Goal: Task Accomplishment & Management: Complete application form

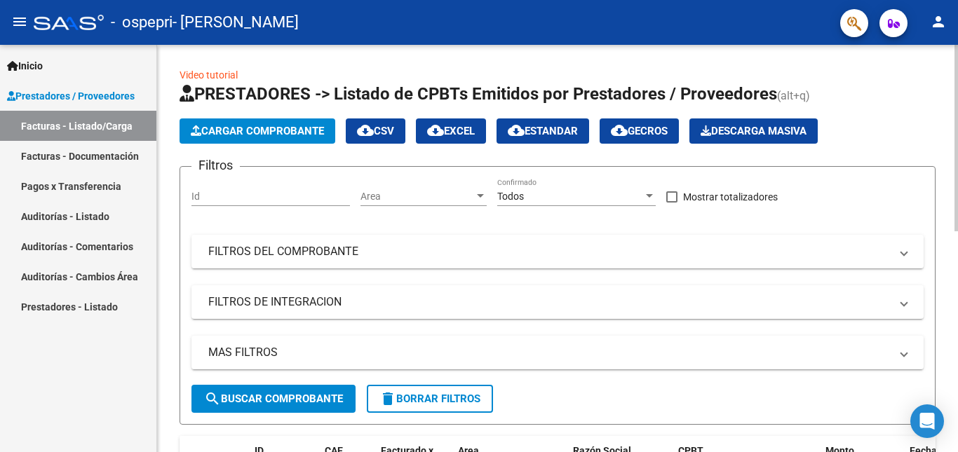
click at [260, 137] on span "Cargar Comprobante" at bounding box center [257, 131] width 133 height 13
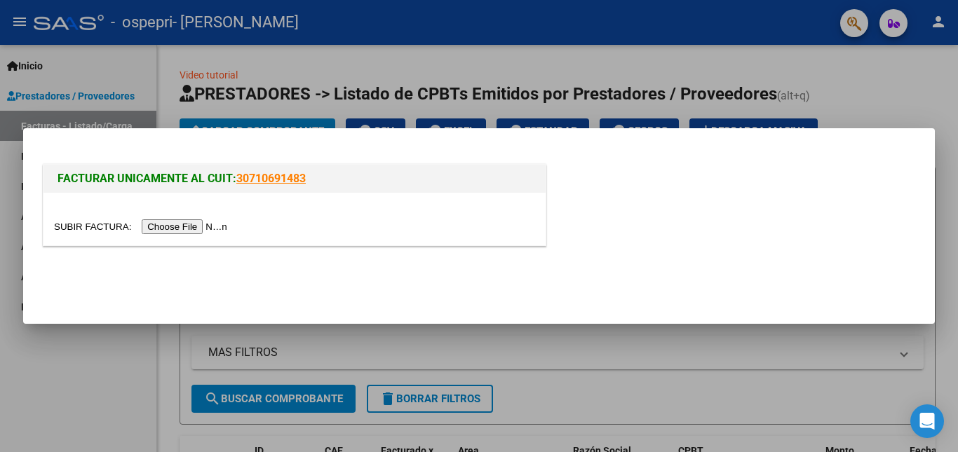
click at [207, 224] on input "file" at bounding box center [142, 227] width 177 height 15
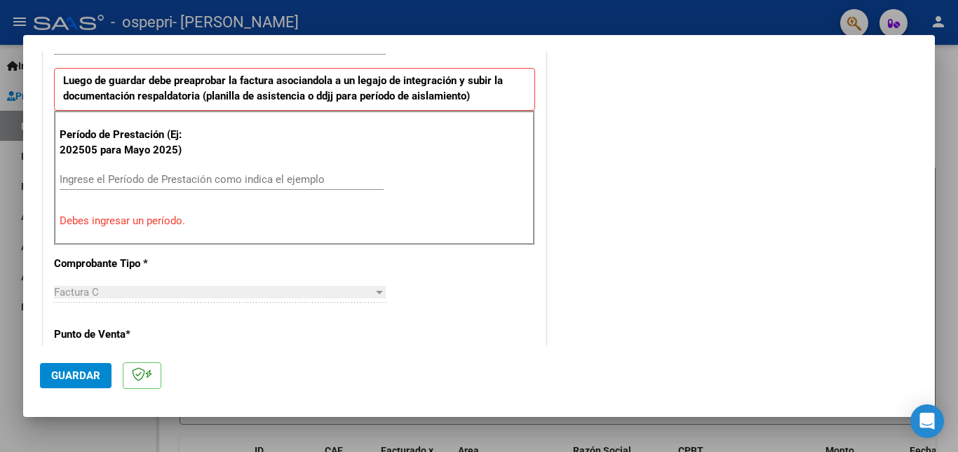
scroll to position [379, 0]
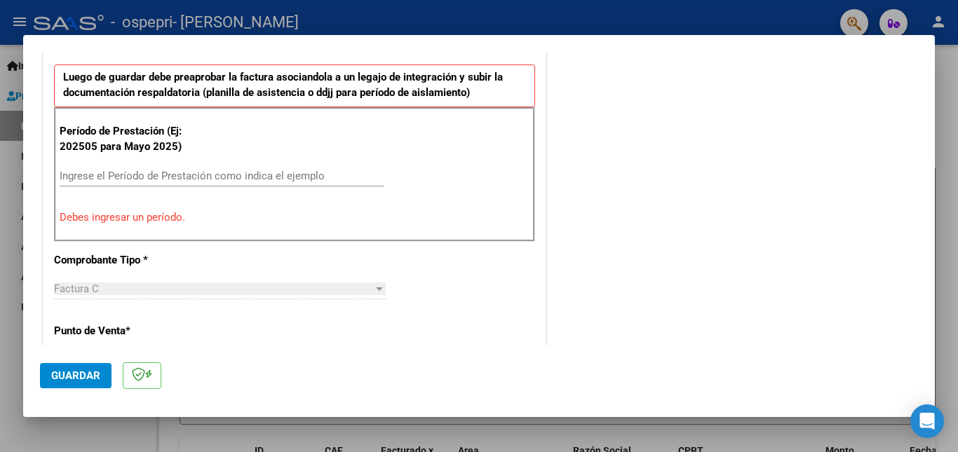
click at [240, 173] on input "Ingrese el Período de Prestación como indica el ejemplo" at bounding box center [222, 176] width 324 height 13
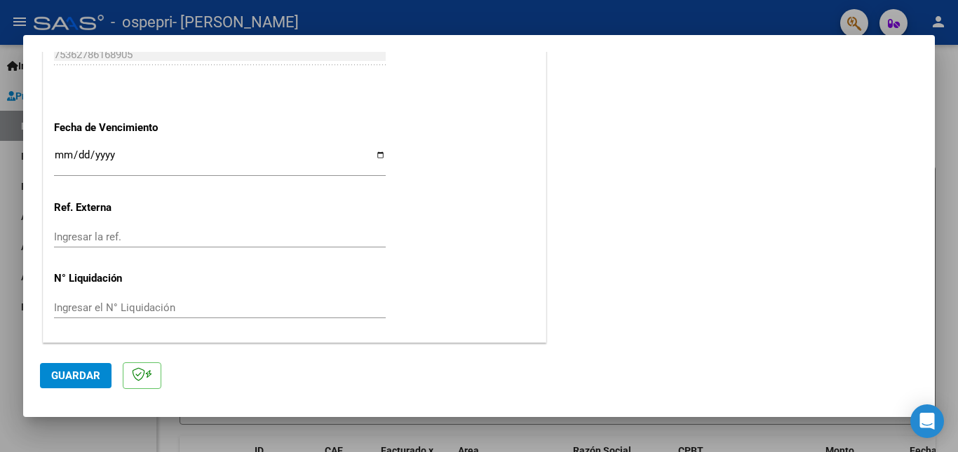
scroll to position [0, 0]
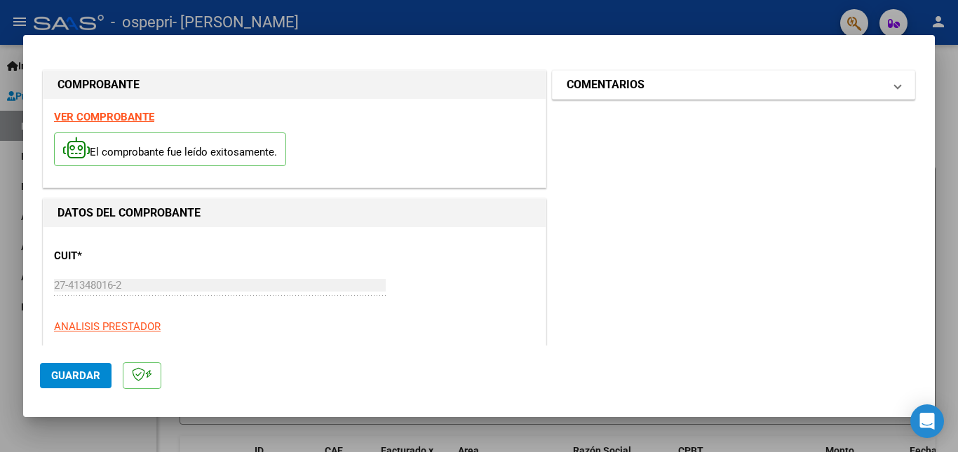
type input "202508"
click at [646, 96] on mat-expansion-panel-header "COMENTARIOS" at bounding box center [734, 85] width 362 height 28
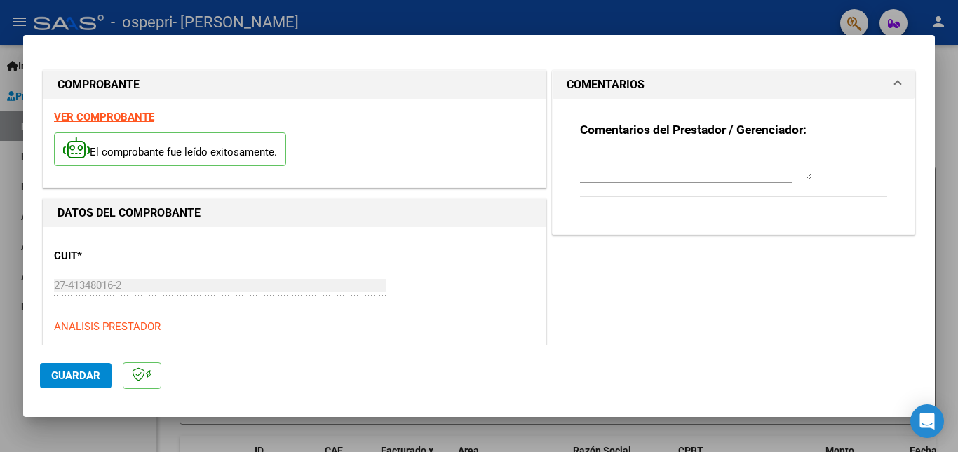
click at [657, 152] on div at bounding box center [695, 166] width 231 height 34
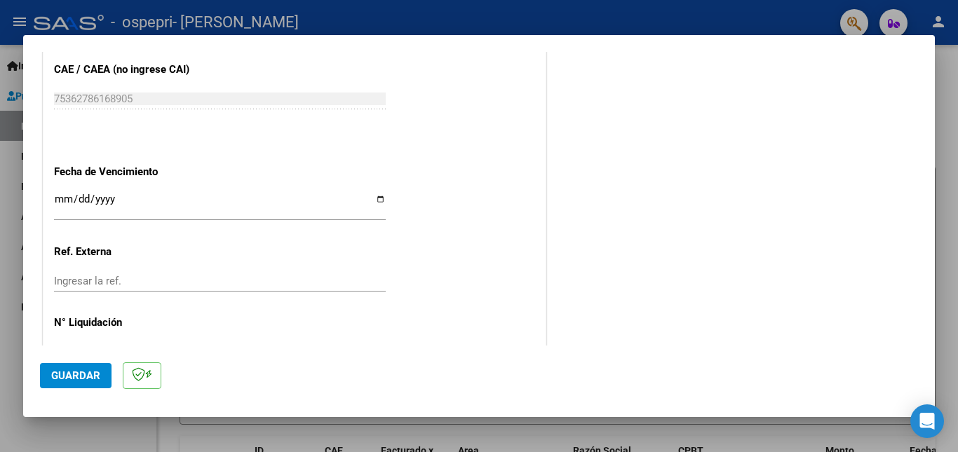
scroll to position [941, 0]
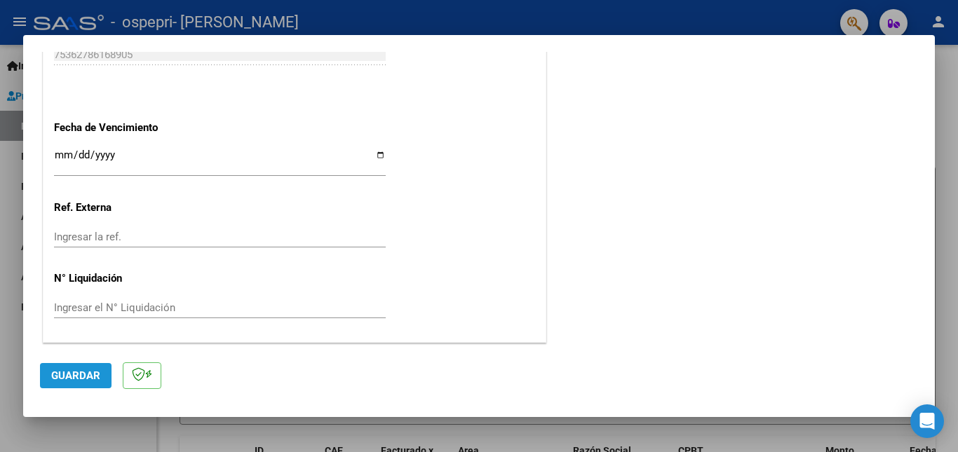
click at [88, 375] on span "Guardar" at bounding box center [75, 376] width 49 height 13
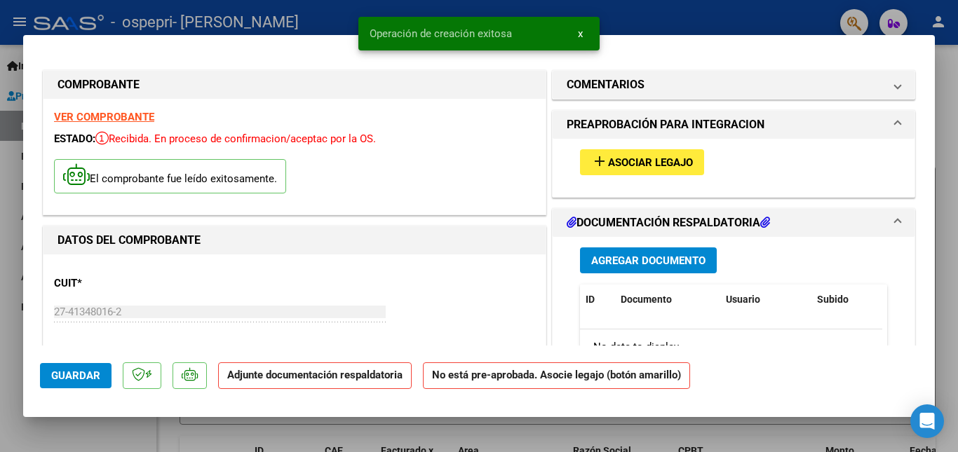
click at [654, 164] on span "Asociar Legajo" at bounding box center [650, 162] width 85 height 13
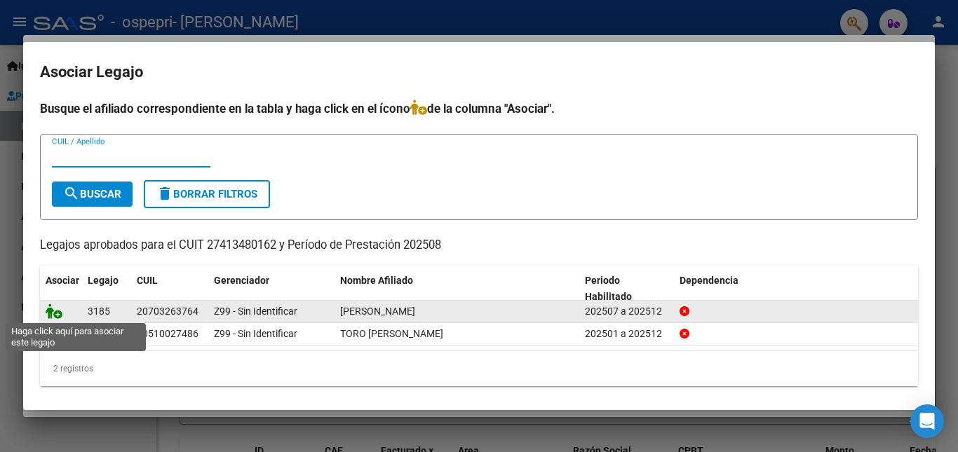
click at [55, 314] on icon at bounding box center [54, 311] width 17 height 15
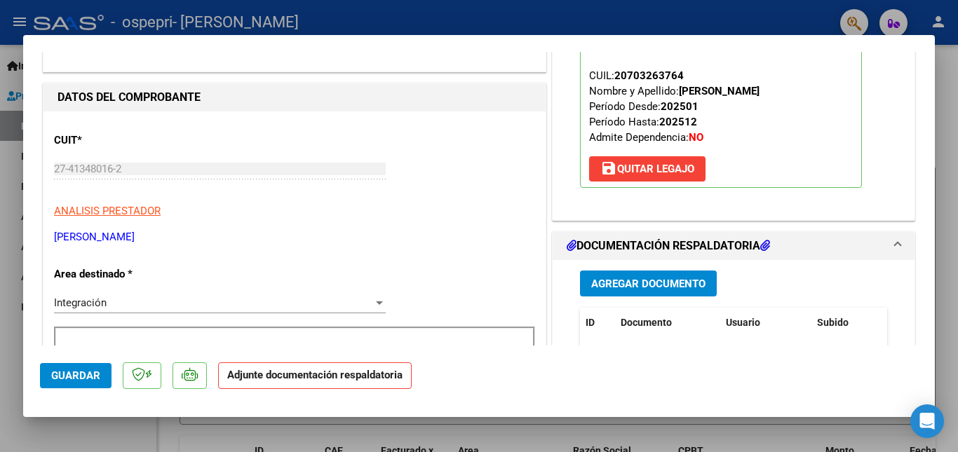
scroll to position [276, 0]
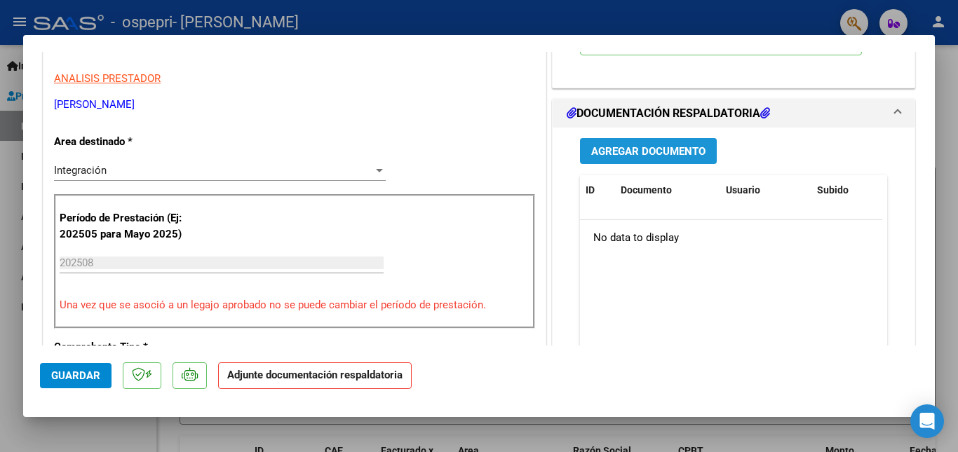
click at [675, 153] on span "Agregar Documento" at bounding box center [648, 151] width 114 height 13
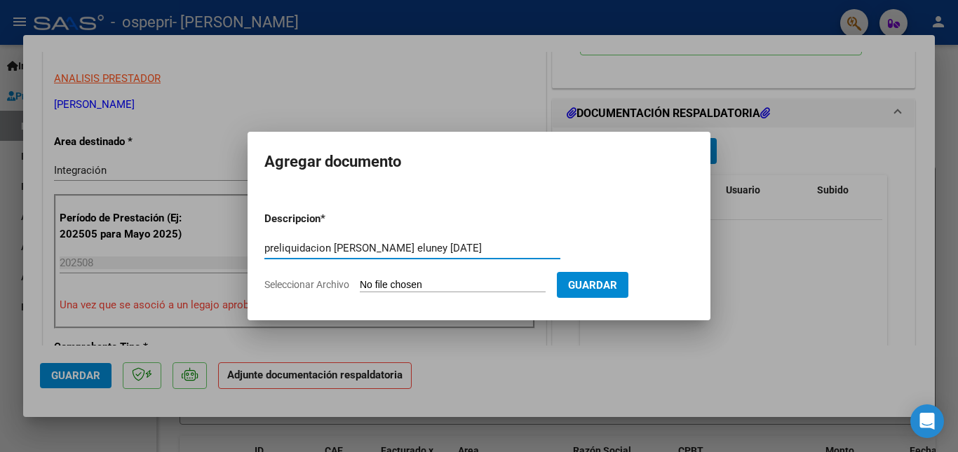
type input "preliquidacion [PERSON_NAME] eluney [DATE]"
click at [415, 281] on input "Seleccionar Archivo" at bounding box center [453, 285] width 186 height 13
type input "C:\fakepath\apfmimpresionpreliq_valenzuela_.pdf"
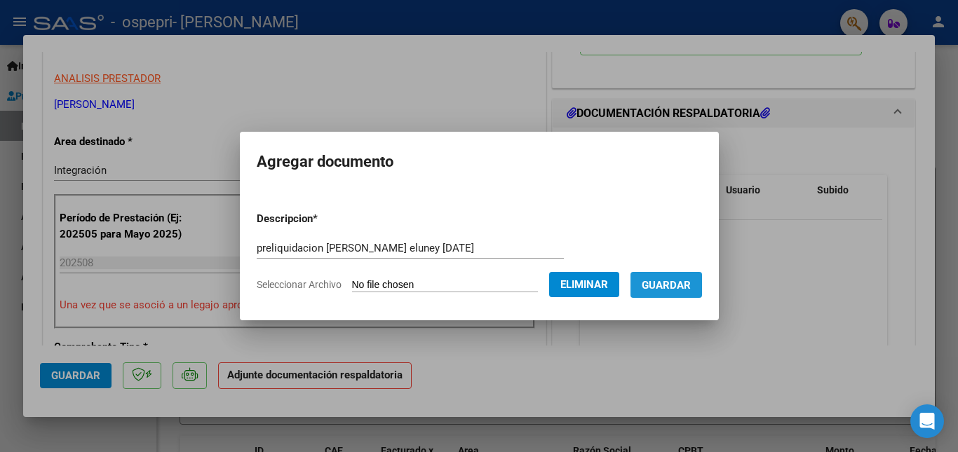
click at [685, 283] on span "Guardar" at bounding box center [666, 285] width 49 height 13
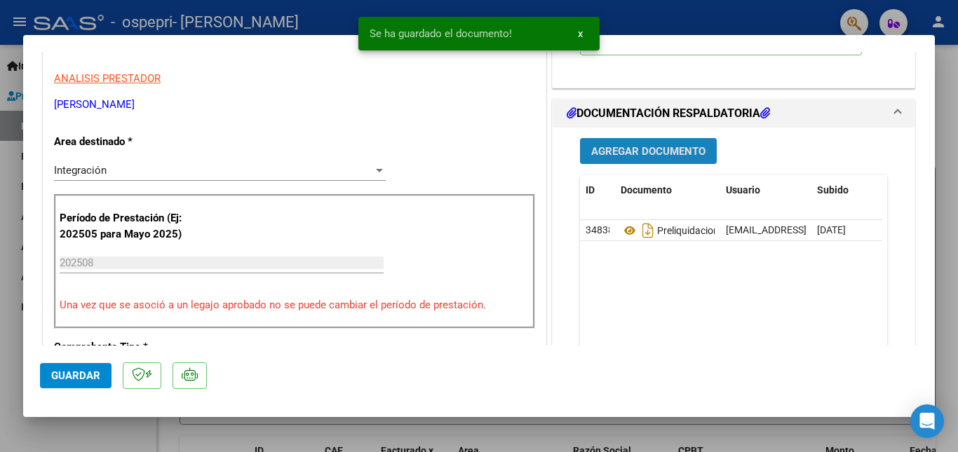
click at [666, 154] on span "Agregar Documento" at bounding box center [648, 151] width 114 height 13
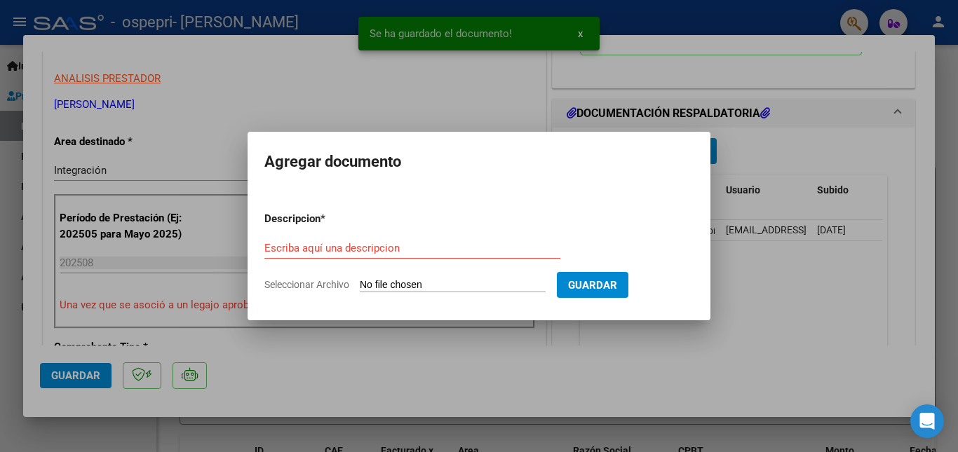
click at [306, 286] on span "Seleccionar Archivo" at bounding box center [306, 284] width 85 height 11
click at [360, 286] on input "Seleccionar Archivo" at bounding box center [453, 285] width 186 height 13
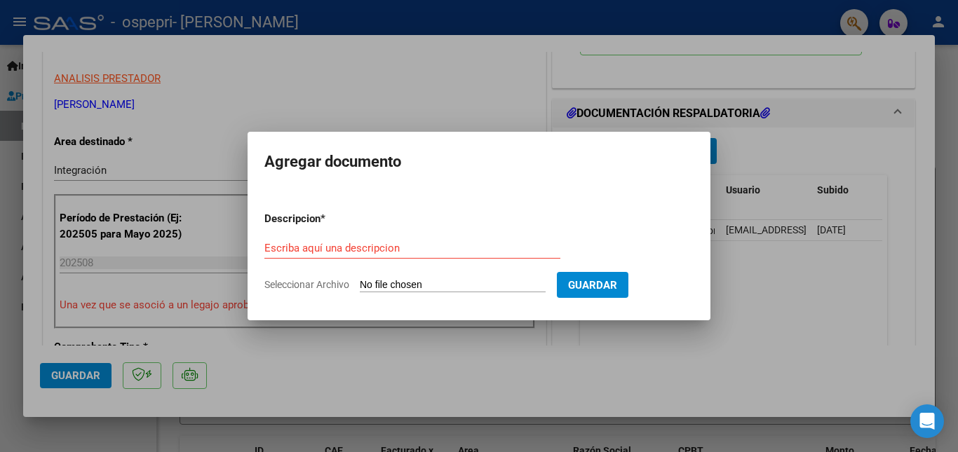
type input "C:\fakepath\asistencia agosto [PERSON_NAME].pdf"
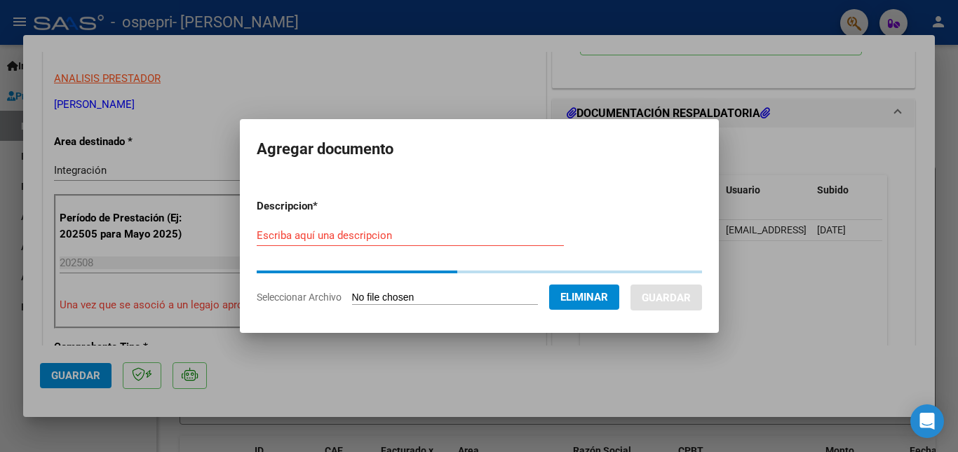
click at [455, 236] on form "Descripcion * Escriba aquí una descripcion Seleccionar Archivo Eliminar Guardar" at bounding box center [479, 252] width 445 height 128
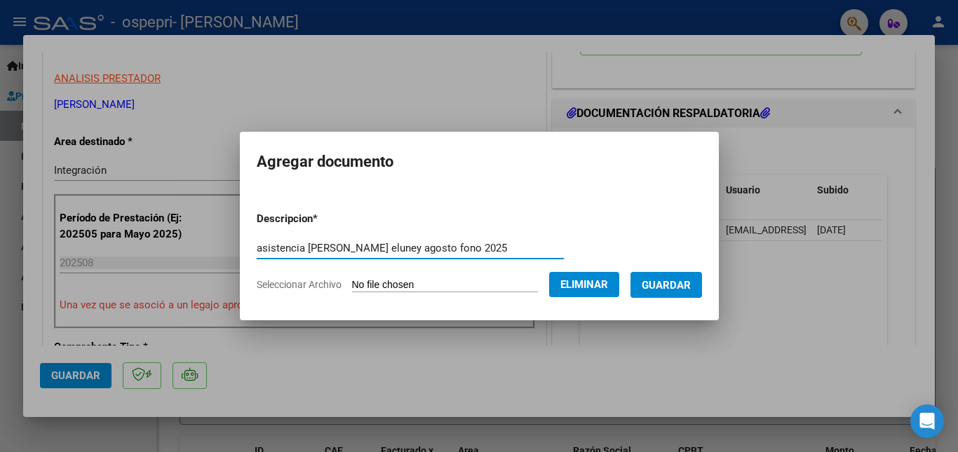
type input "asistencia [PERSON_NAME] eluney agosto fono 2025"
click at [689, 290] on span "Guardar" at bounding box center [666, 285] width 49 height 13
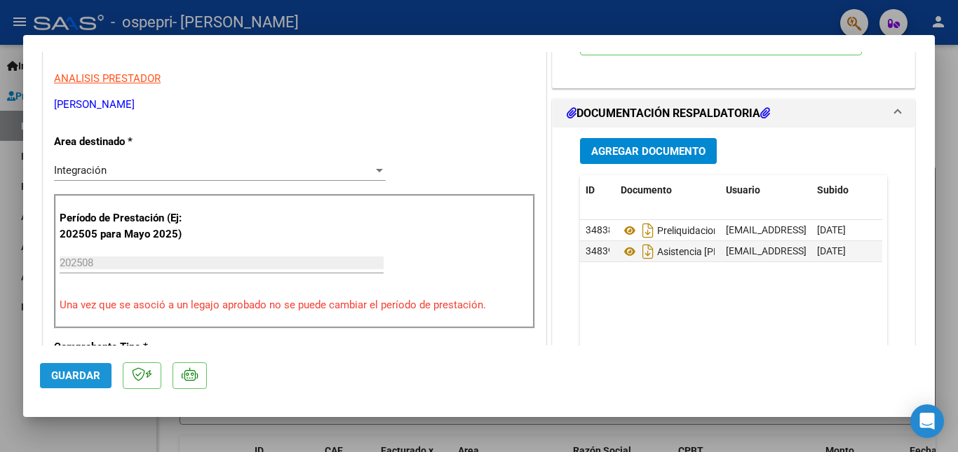
click at [80, 384] on button "Guardar" at bounding box center [76, 375] width 72 height 25
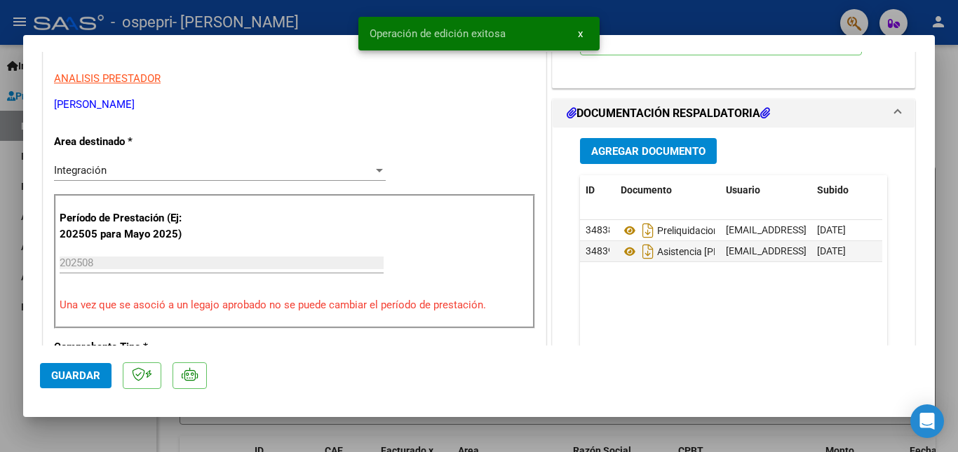
click at [80, 384] on button "Guardar" at bounding box center [76, 375] width 72 height 25
click at [6, 311] on div at bounding box center [479, 226] width 958 height 452
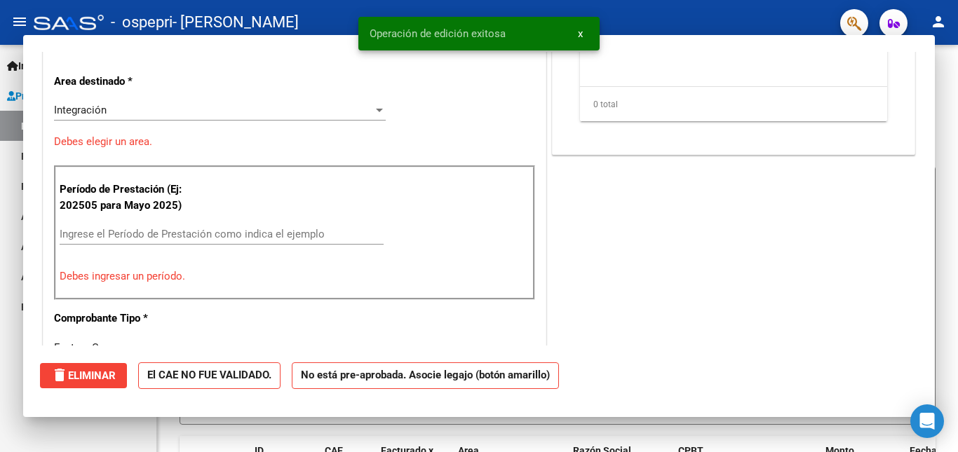
scroll to position [0, 0]
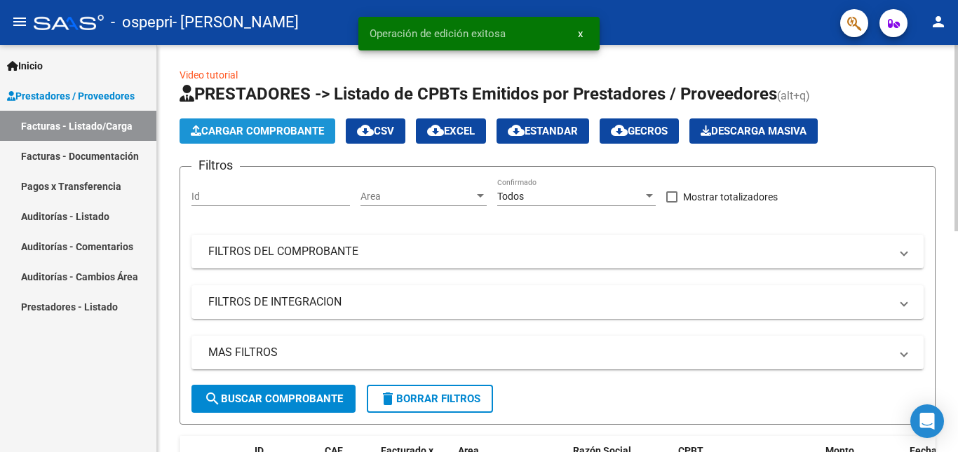
click at [257, 135] on span "Cargar Comprobante" at bounding box center [257, 131] width 133 height 13
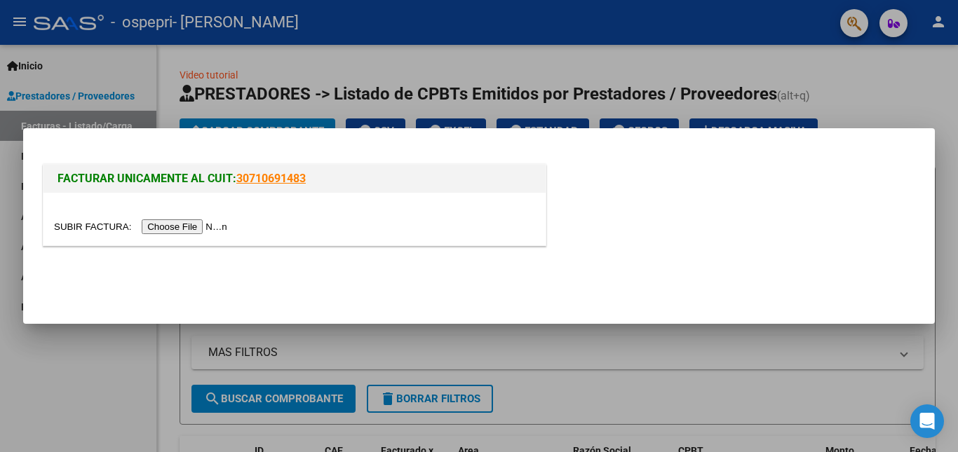
click at [191, 231] on input "file" at bounding box center [142, 227] width 177 height 15
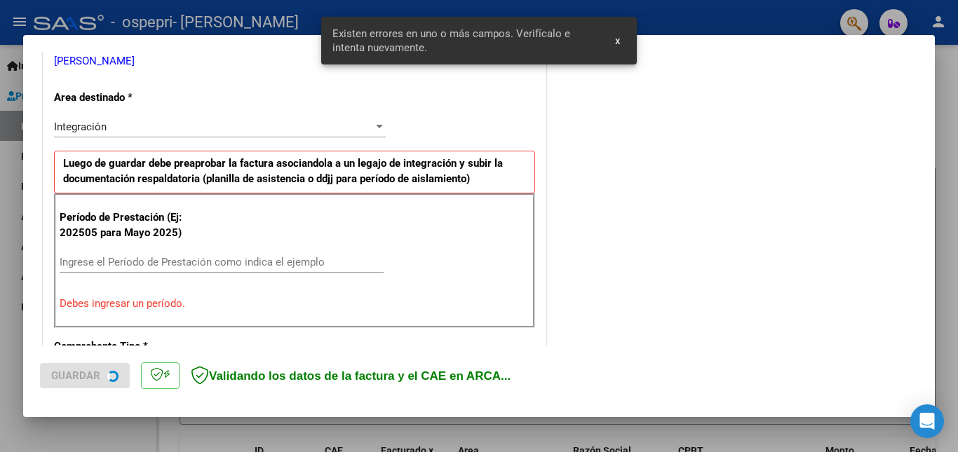
scroll to position [315, 0]
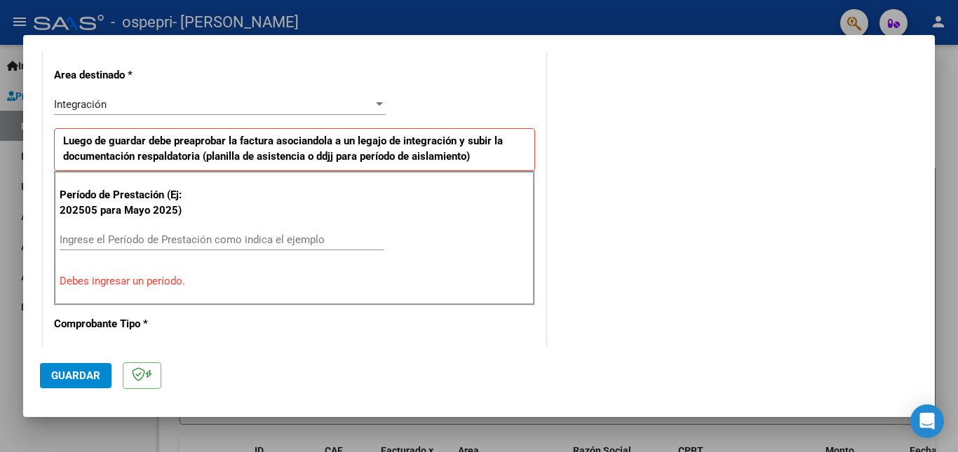
click at [245, 231] on div "Ingrese el Período de Prestación como indica el ejemplo" at bounding box center [222, 239] width 324 height 21
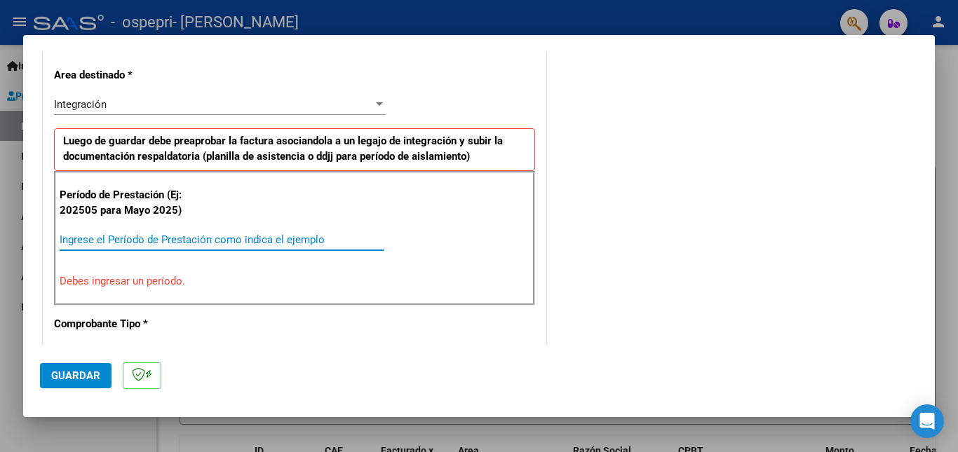
click at [247, 241] on input "Ingrese el Período de Prestación como indica el ejemplo" at bounding box center [222, 240] width 324 height 13
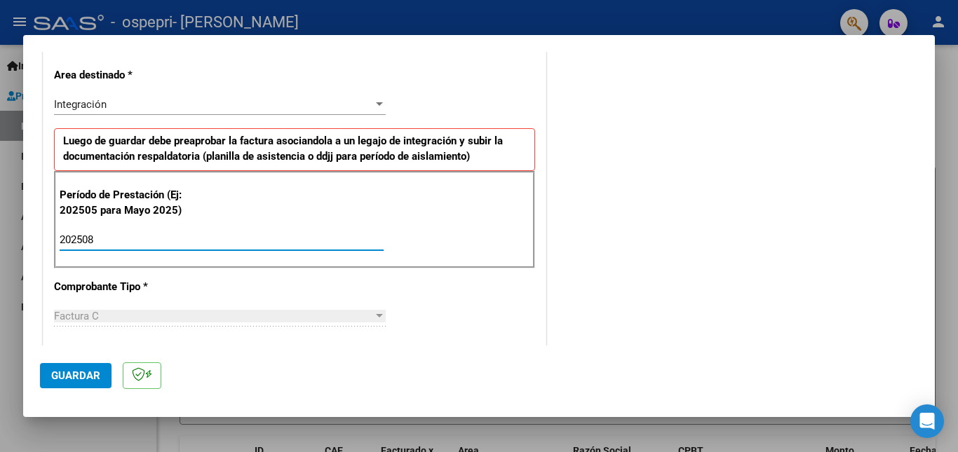
type input "202508"
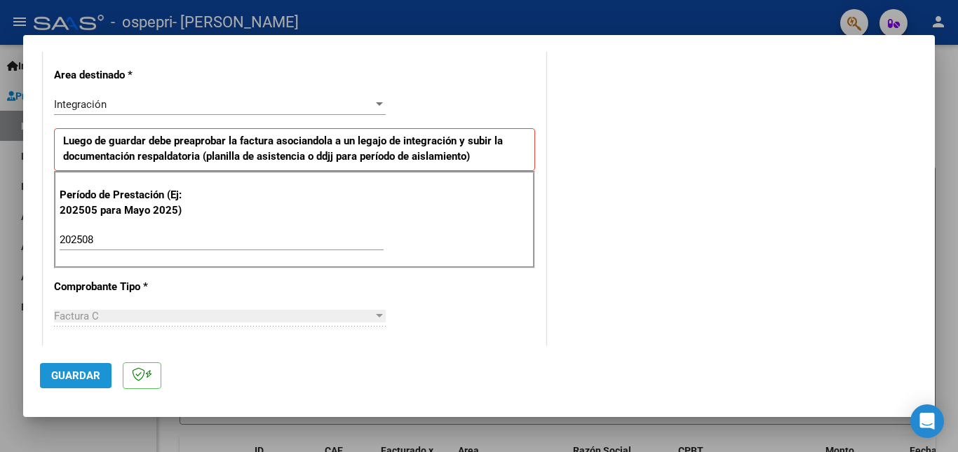
click at [88, 376] on span "Guardar" at bounding box center [75, 376] width 49 height 13
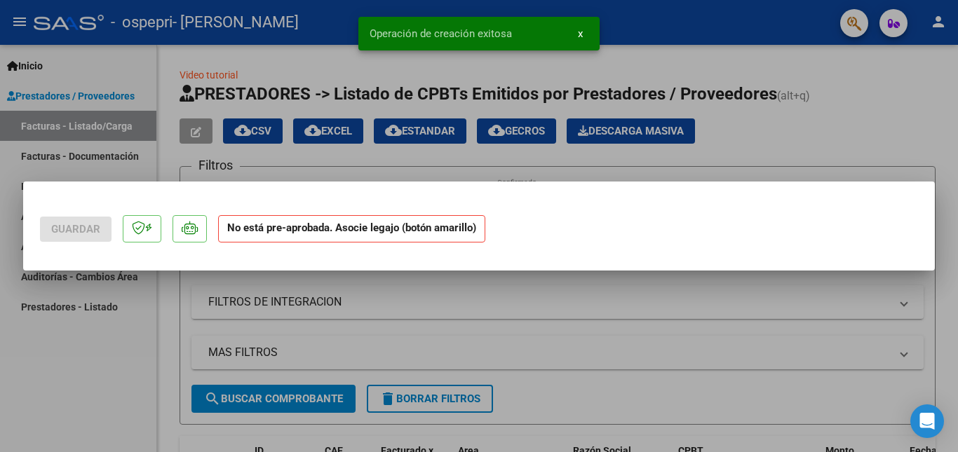
scroll to position [0, 0]
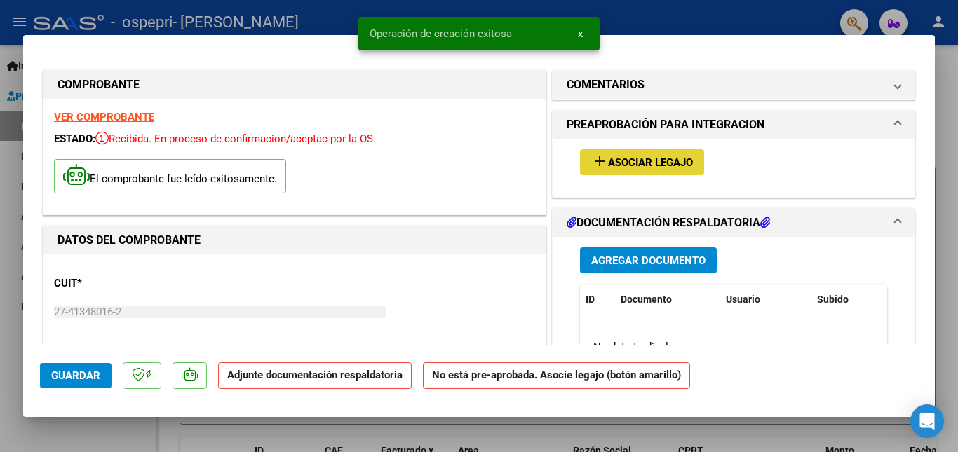
click at [642, 160] on span "Asociar Legajo" at bounding box center [650, 162] width 85 height 13
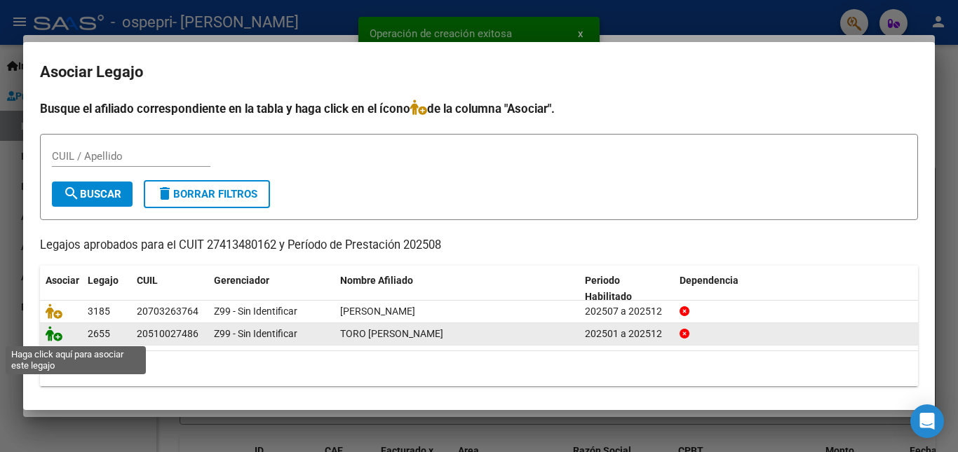
click at [59, 337] on icon at bounding box center [54, 333] width 17 height 15
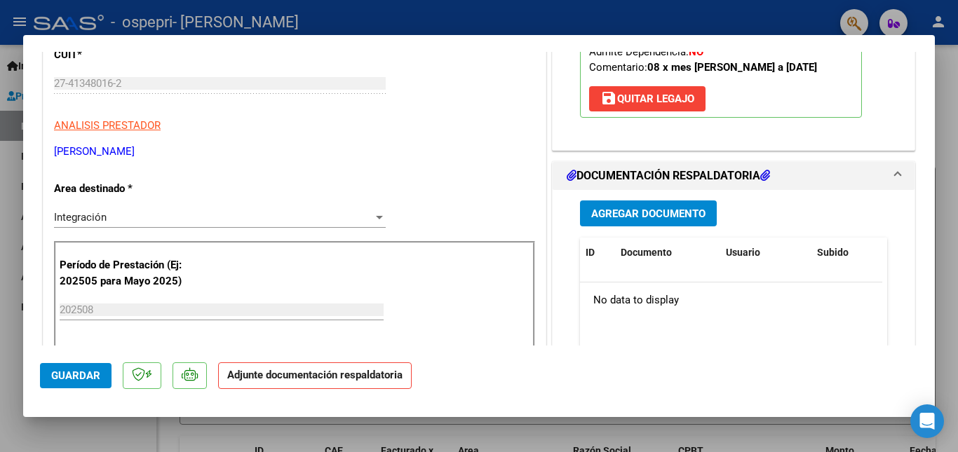
scroll to position [243, 0]
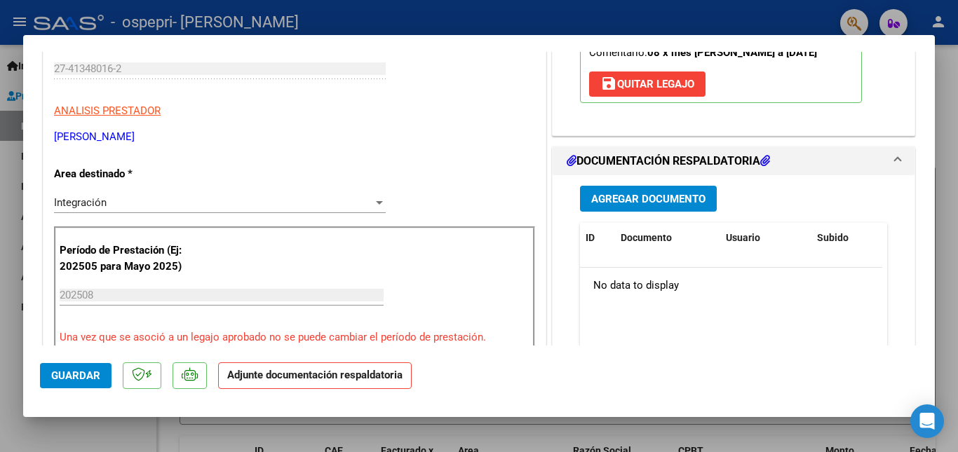
click at [654, 199] on span "Agregar Documento" at bounding box center [648, 199] width 114 height 13
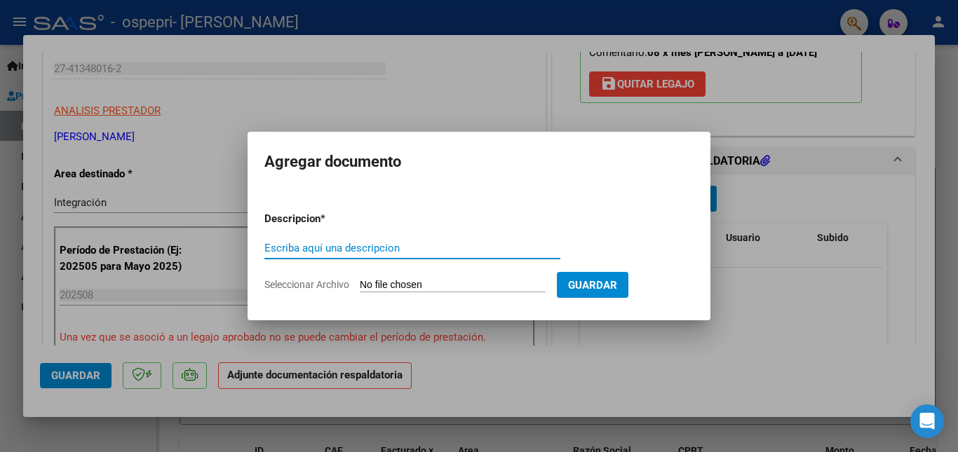
click at [468, 242] on input "Escriba aquí una descripcion" at bounding box center [412, 248] width 296 height 13
type input "a"
type input "Asistencia Toro fono [DATE]"
click at [319, 285] on span "Seleccionar Archivo" at bounding box center [306, 284] width 85 height 11
click at [360, 285] on input "Seleccionar Archivo" at bounding box center [453, 285] width 186 height 13
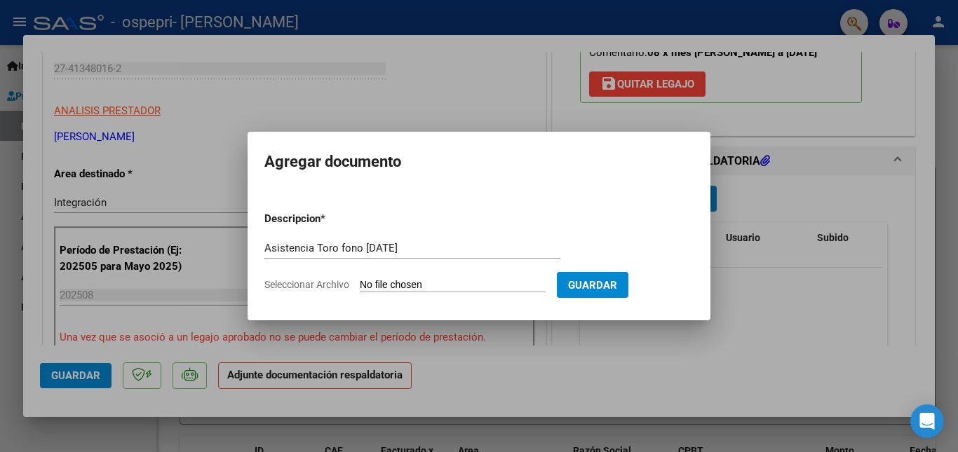
type input "C:\fakepath\[PERSON_NAME][DATE] Fono.pdf"
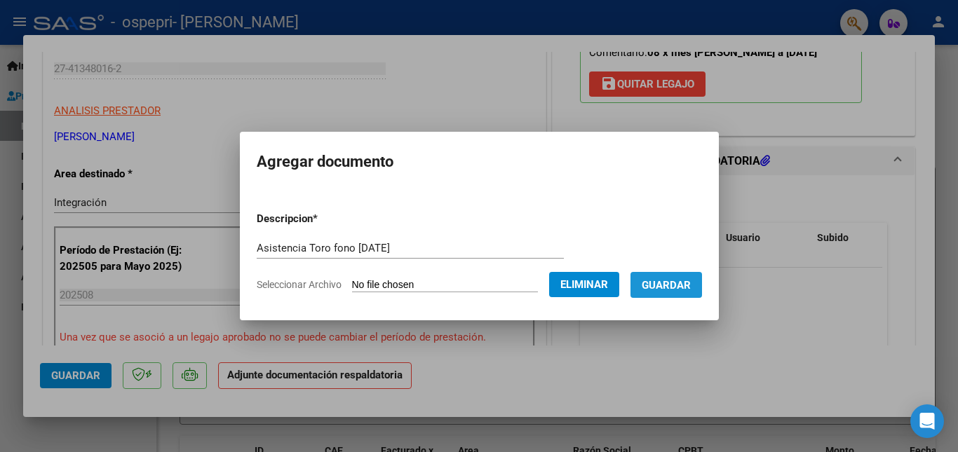
click at [691, 284] on span "Guardar" at bounding box center [666, 285] width 49 height 13
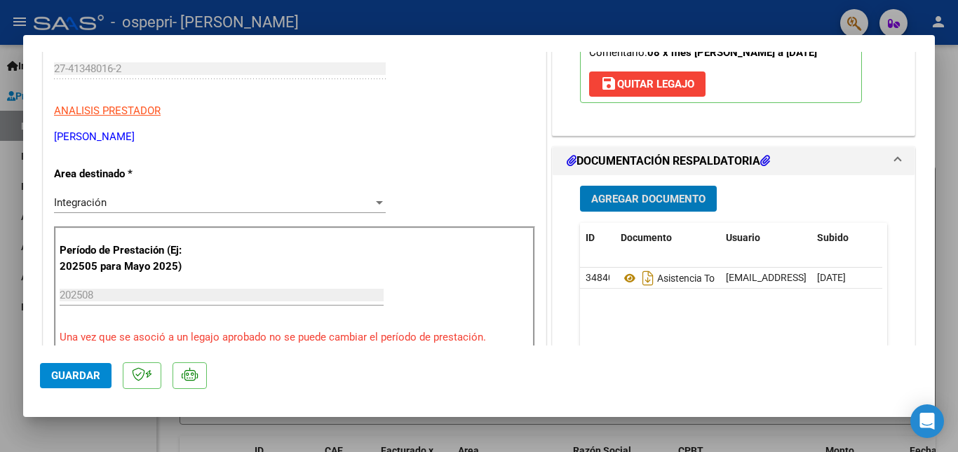
click at [72, 379] on span "Guardar" at bounding box center [75, 376] width 49 height 13
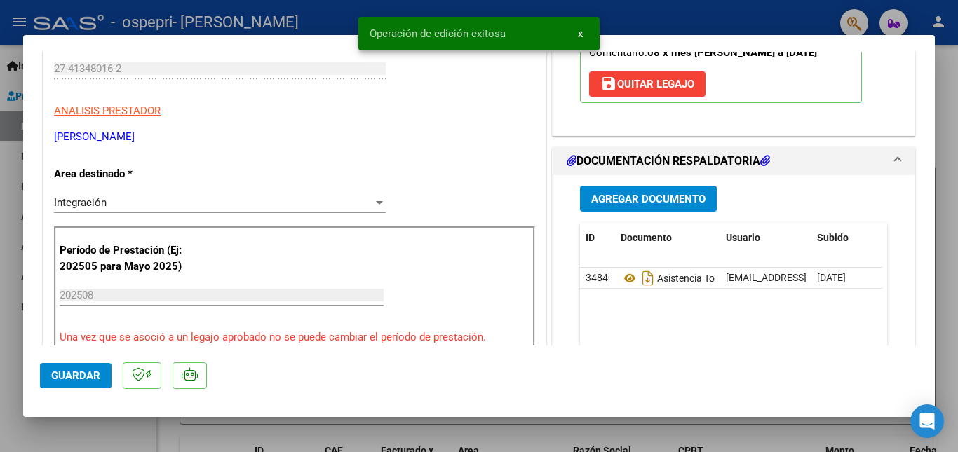
click at [659, 203] on span "Agregar Documento" at bounding box center [648, 199] width 114 height 13
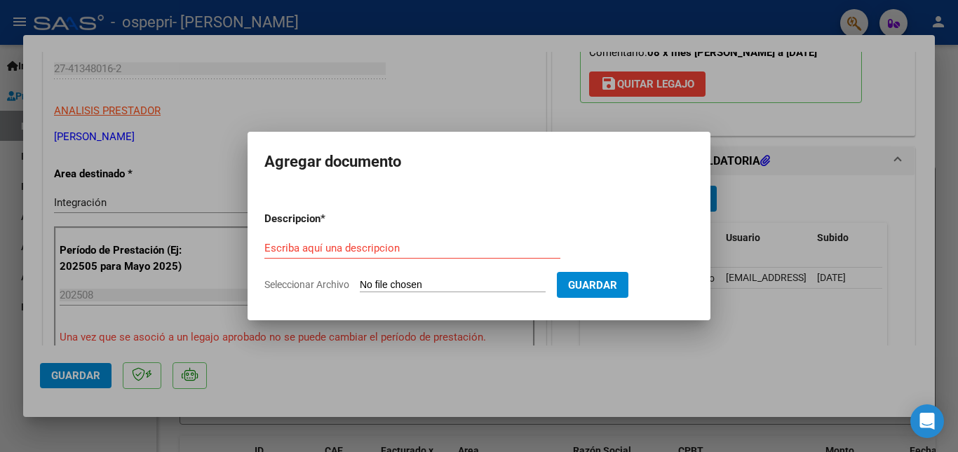
click at [426, 255] on div "Escriba aquí una descripcion" at bounding box center [412, 248] width 296 height 21
type input "preliquidacion toro [DATE]"
click at [309, 277] on form "Descripcion * preliquidacion toro [DATE] Escriba aquí una descripcion Seleccion…" at bounding box center [478, 252] width 429 height 102
click at [330, 289] on span "Seleccionar Archivo" at bounding box center [306, 284] width 85 height 11
click at [360, 289] on input "Seleccionar Archivo" at bounding box center [453, 285] width 186 height 13
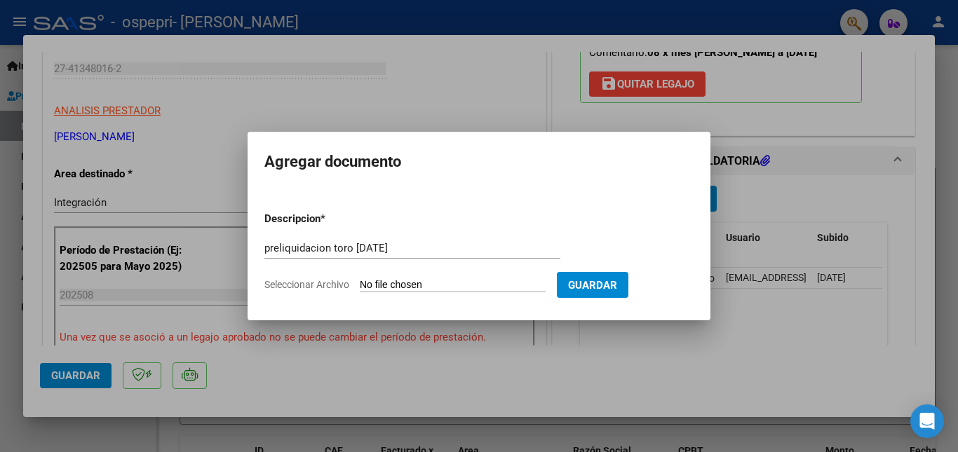
type input "C:\fakepath\apfmimpresionpreliq_toro_.pdf"
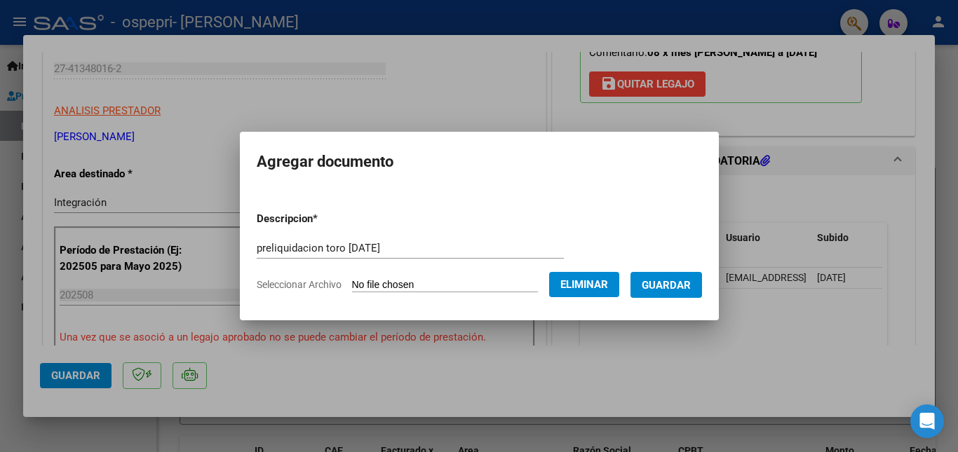
click at [666, 288] on span "Guardar" at bounding box center [666, 285] width 49 height 13
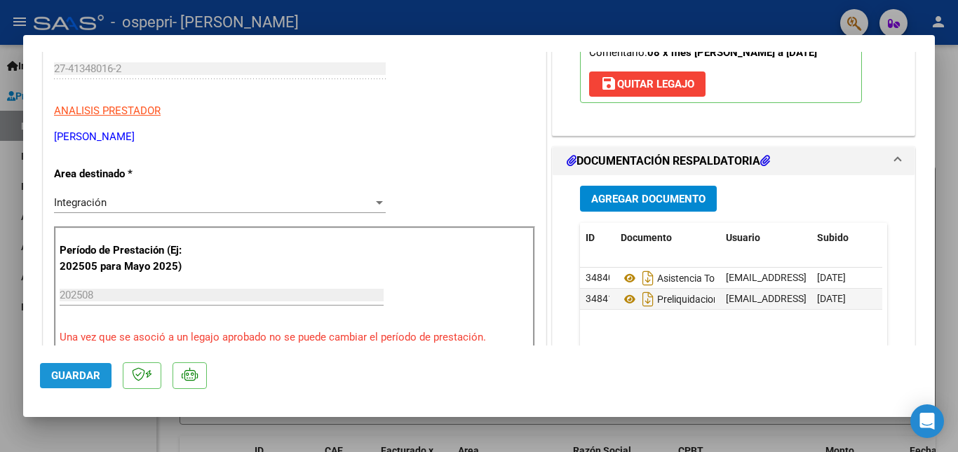
click at [62, 379] on span "Guardar" at bounding box center [75, 376] width 49 height 13
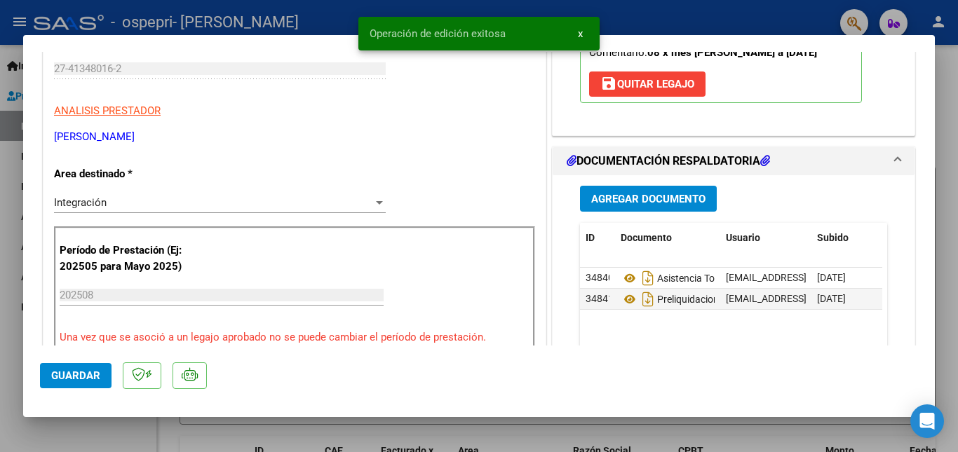
click at [0, 354] on div at bounding box center [479, 226] width 958 height 452
type input "$ 0,00"
